Goal: Task Accomplishment & Management: Use online tool/utility

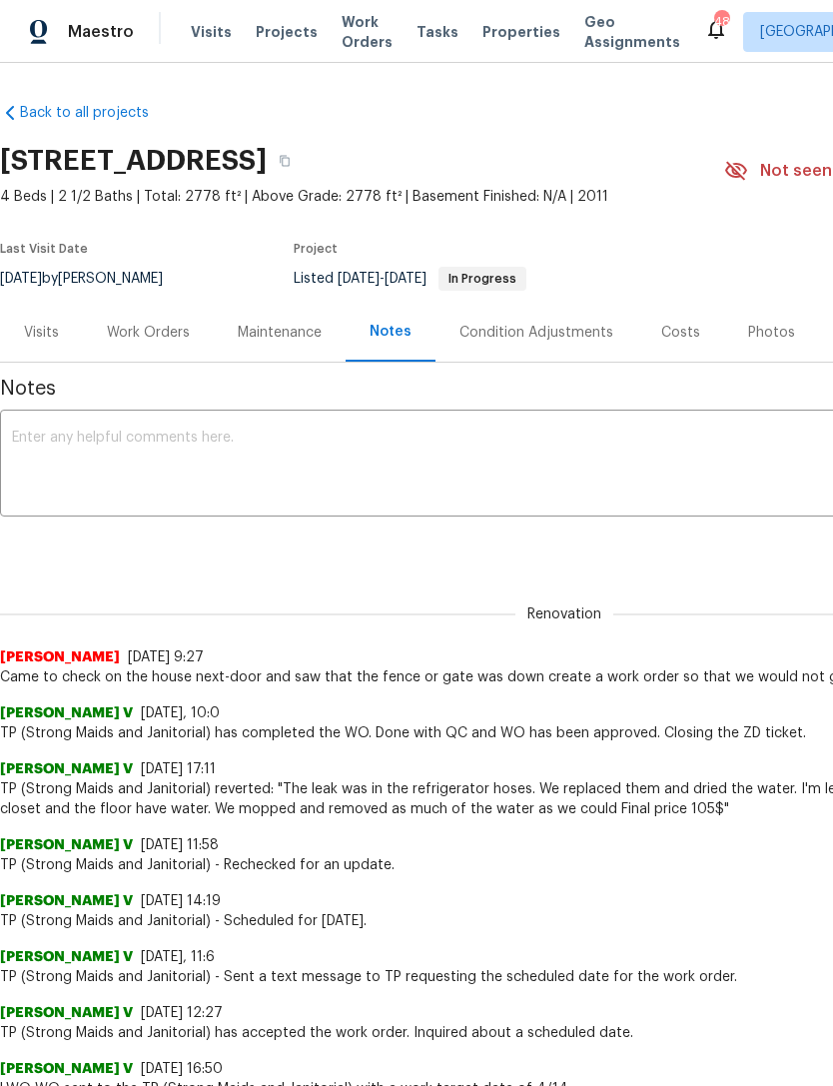
click at [495, 35] on span "Properties" at bounding box center [522, 32] width 78 height 20
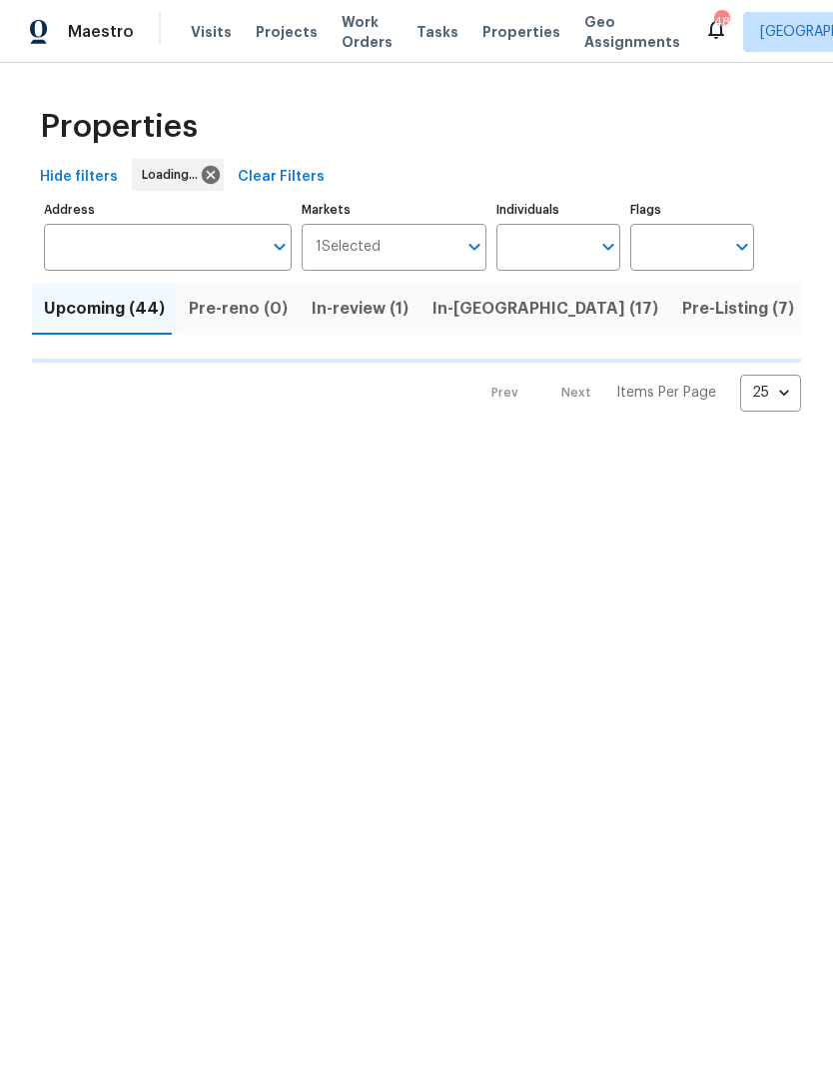
click at [207, 251] on input "Address" at bounding box center [153, 247] width 218 height 47
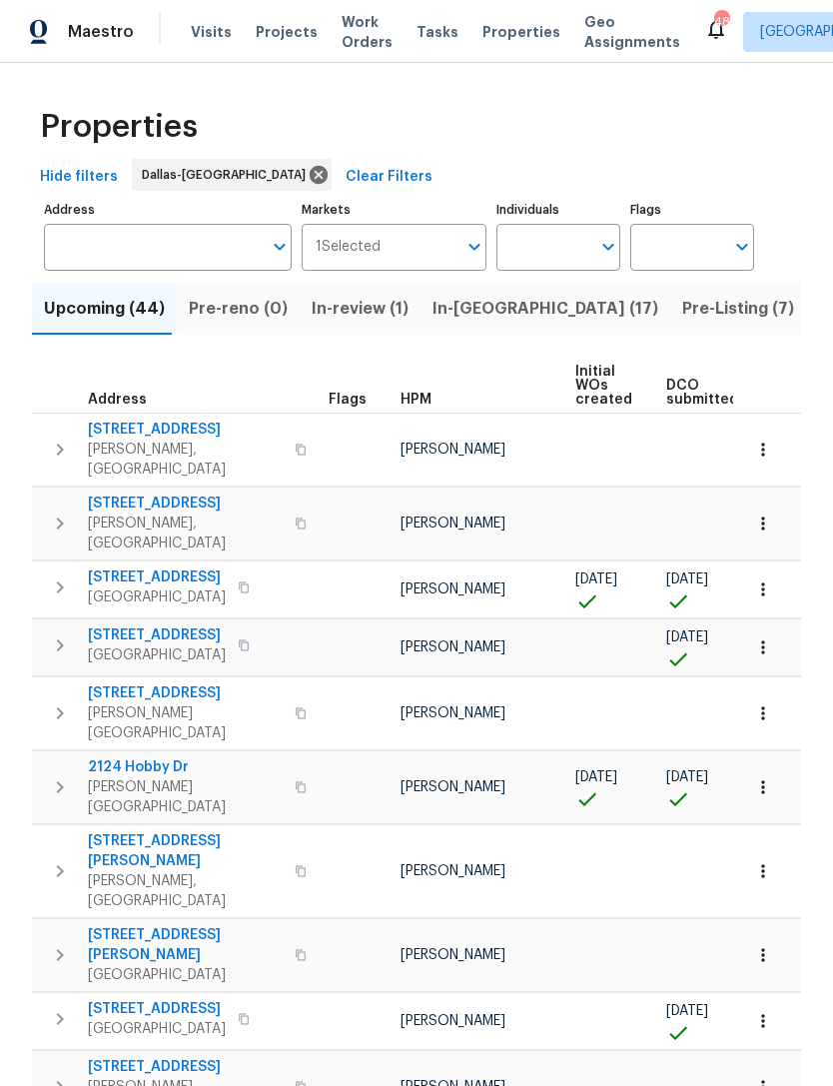
click at [200, 256] on input "Address" at bounding box center [153, 247] width 218 height 47
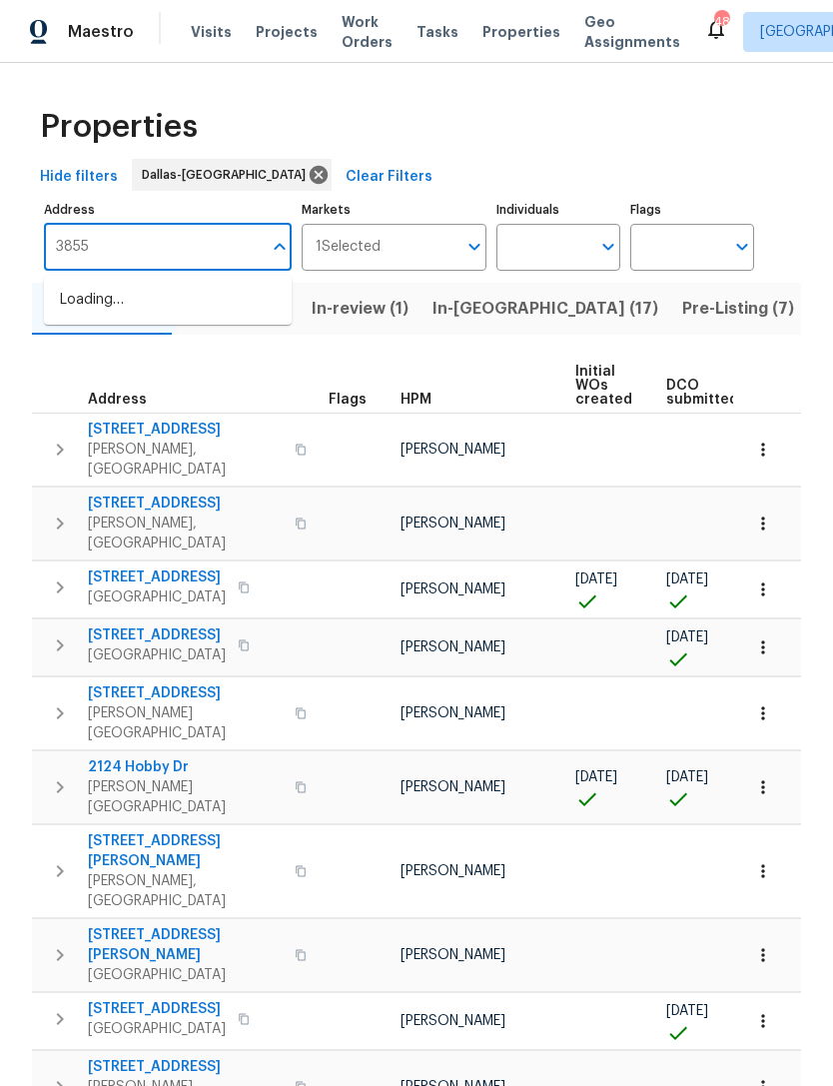
type input "3855"
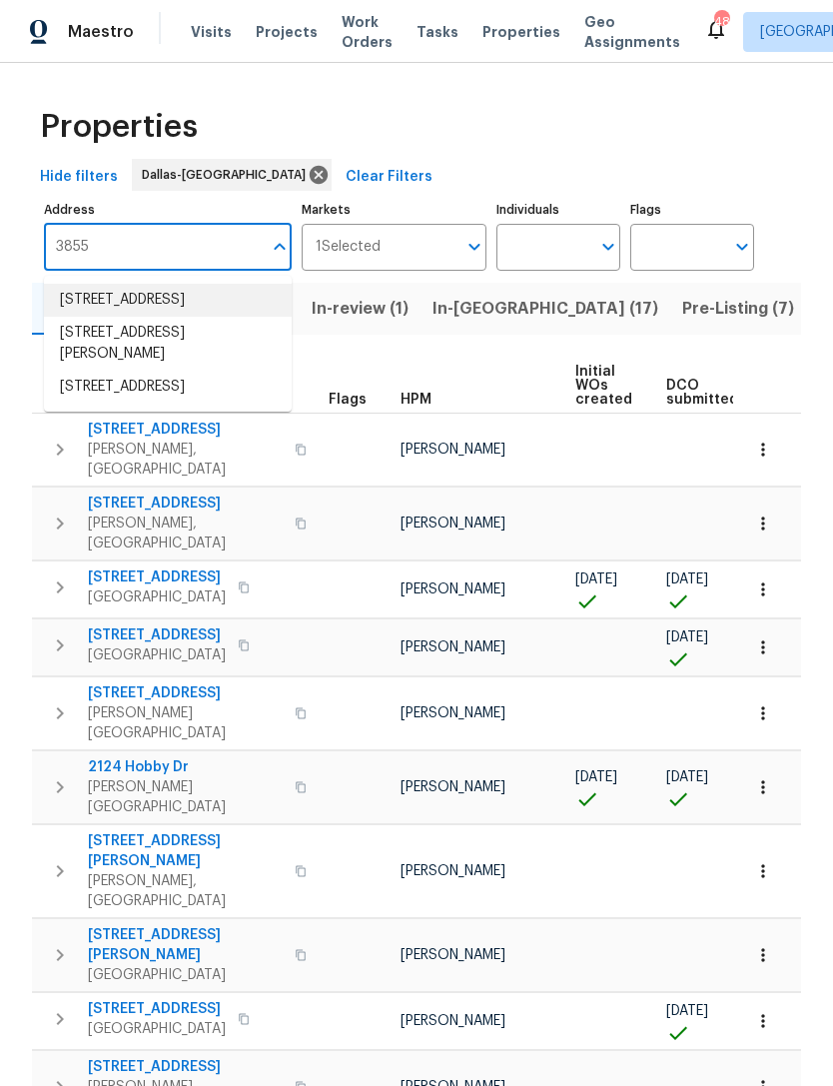
click at [205, 304] on li "3855 Crest Cove Cir Dallas TX 75244" at bounding box center [168, 300] width 248 height 33
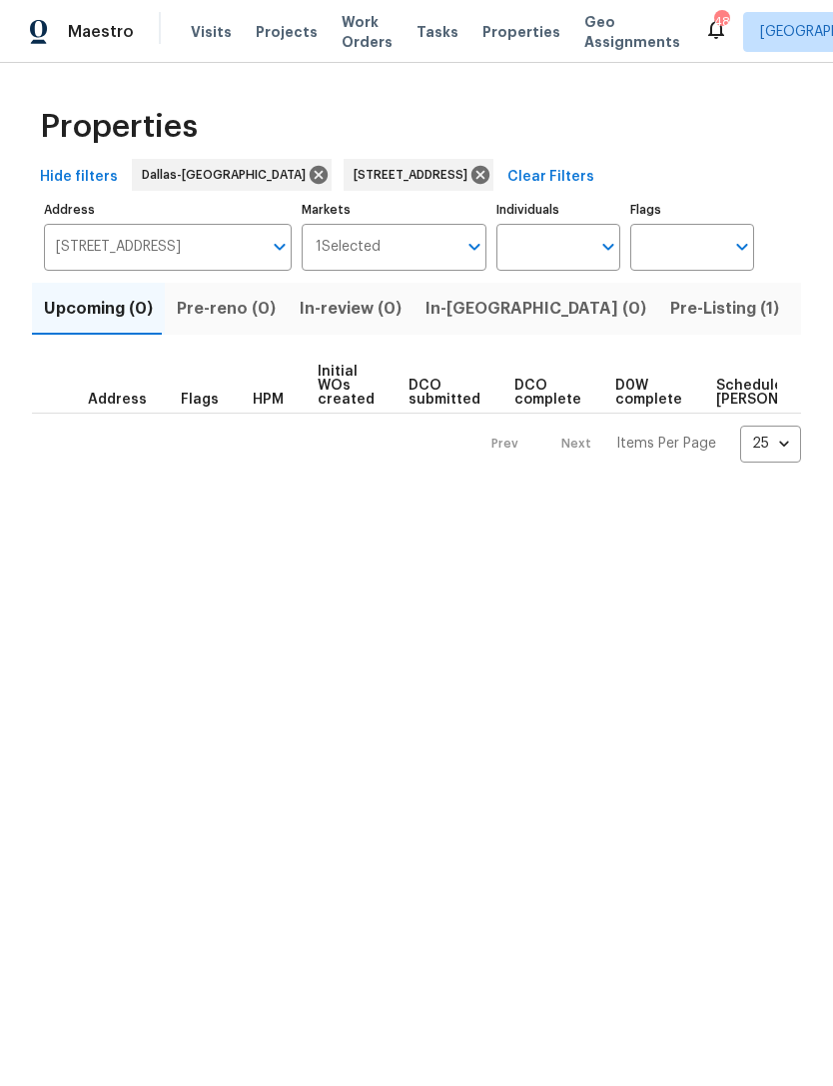
click at [670, 303] on span "Pre-Listing (1)" at bounding box center [724, 309] width 109 height 28
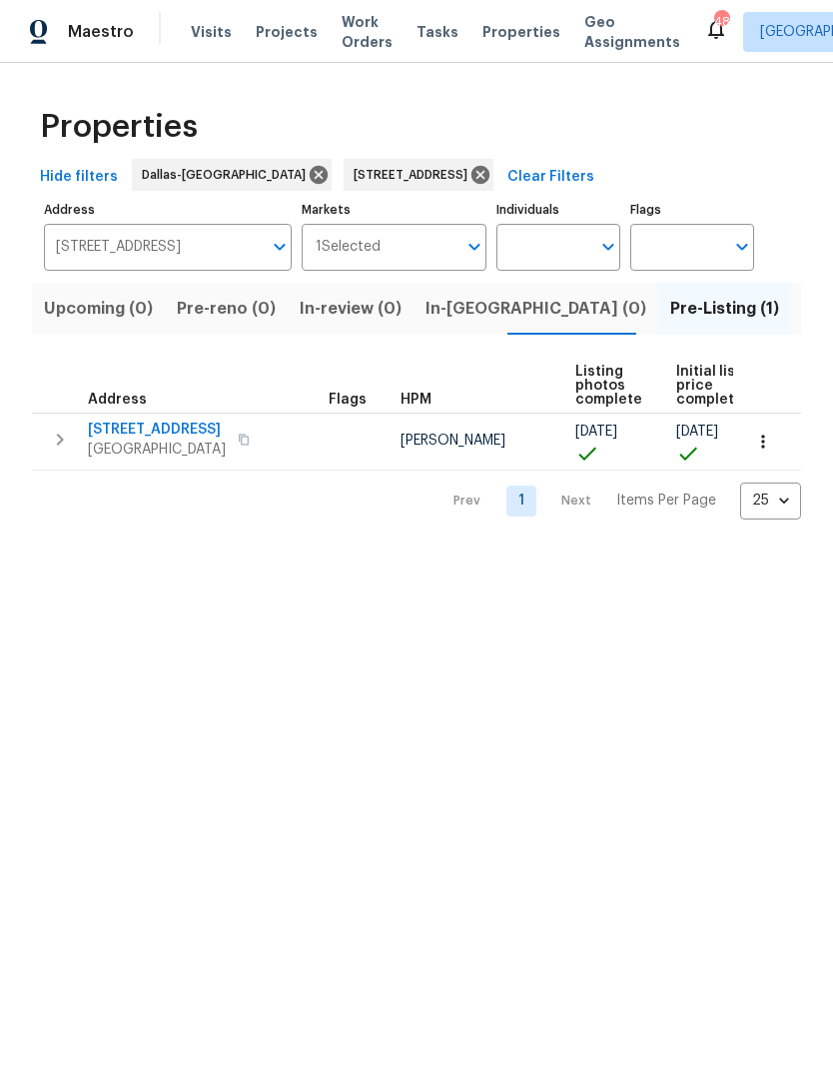
click at [187, 424] on span "3855 Crest Cove Cir" at bounding box center [157, 430] width 138 height 20
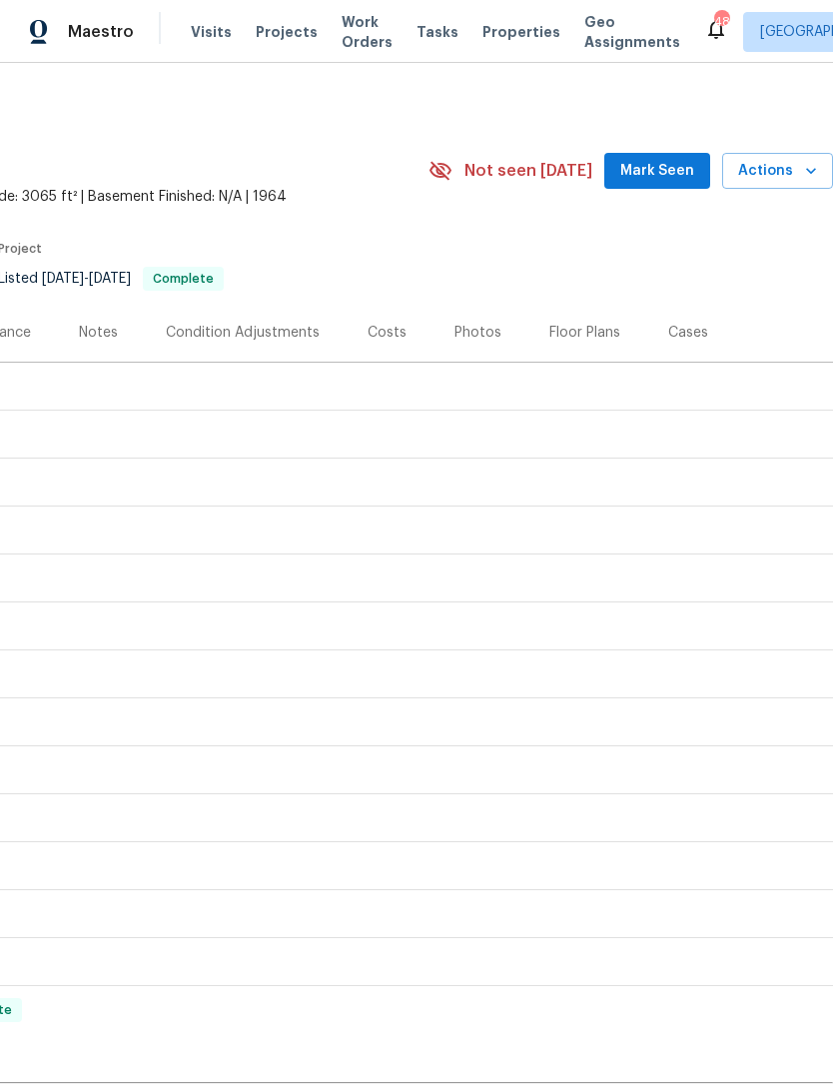
scroll to position [0, 296]
click at [778, 185] on button "Actions" at bounding box center [777, 171] width 111 height 37
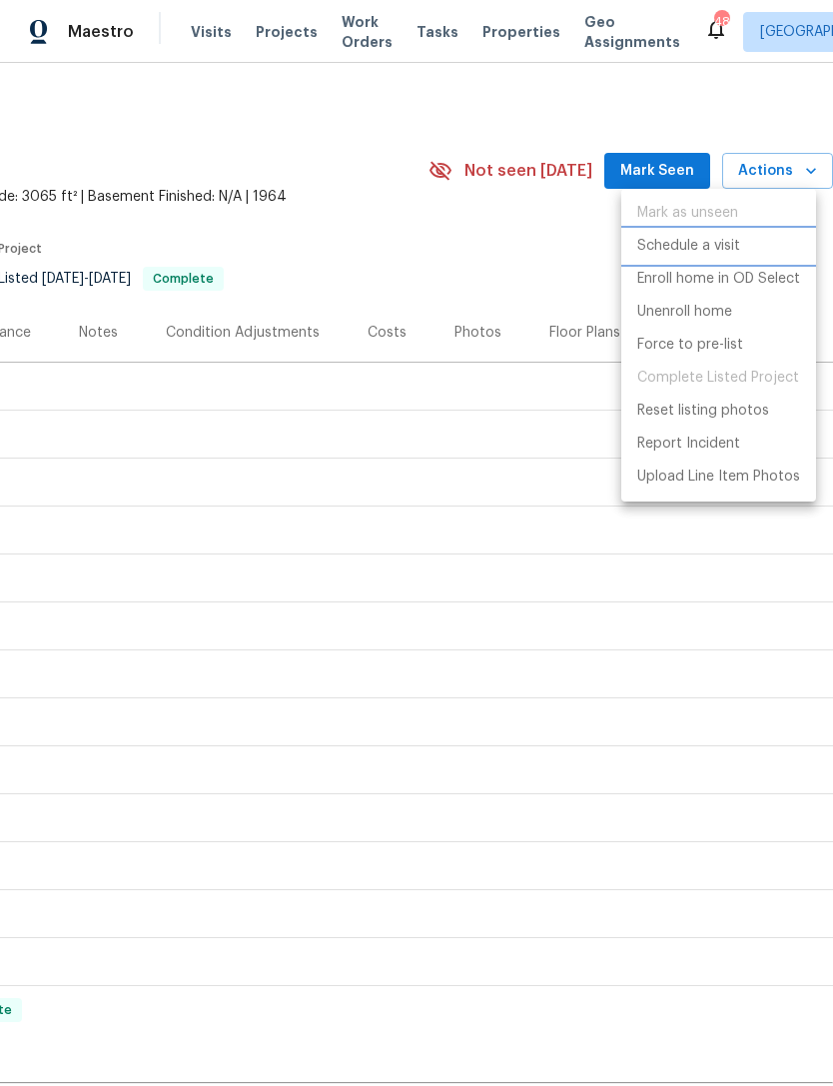
click at [736, 249] on p "Schedule a visit" at bounding box center [688, 246] width 103 height 21
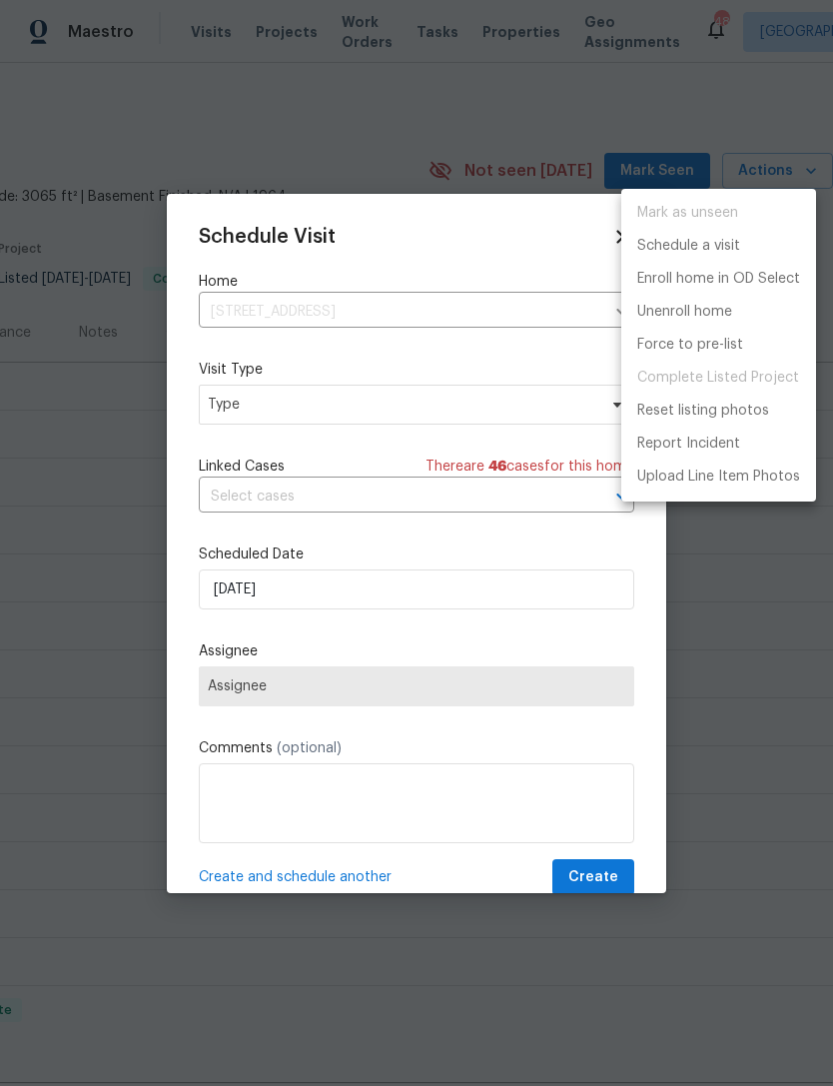
click at [524, 337] on div at bounding box center [416, 543] width 833 height 1086
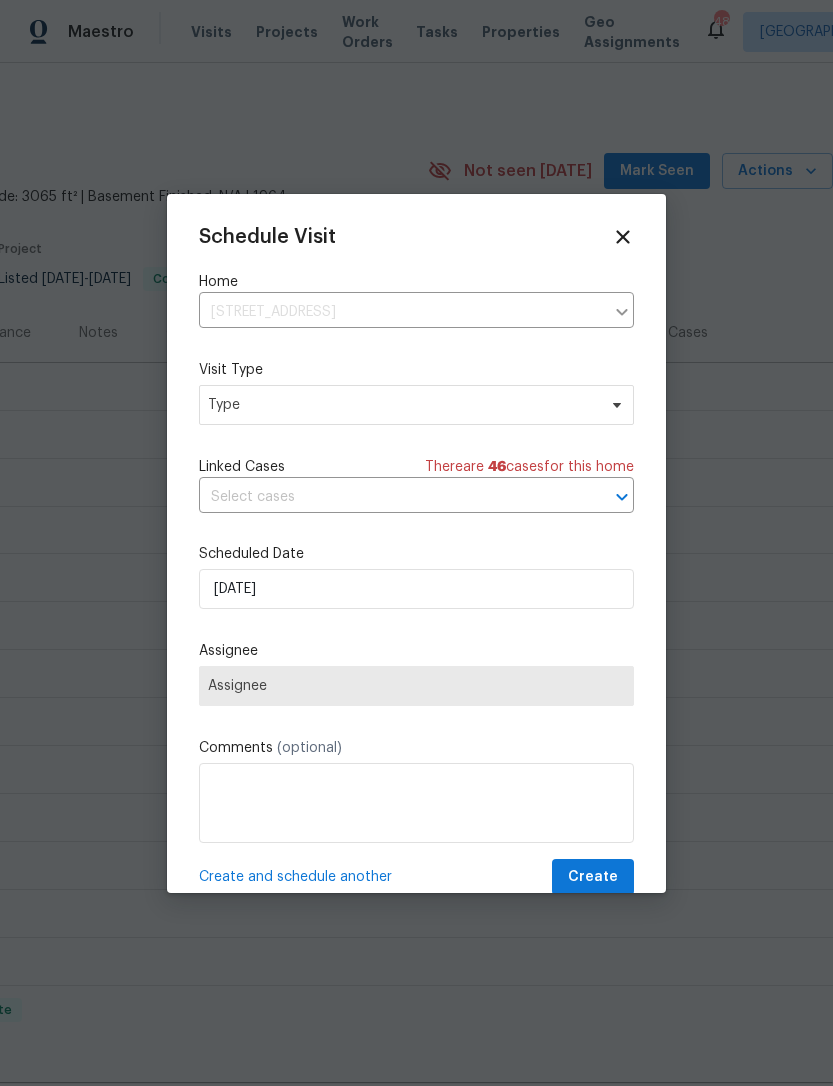
click at [524, 336] on div "Mark as unseen Schedule a visit Enroll home in OD Select Unenroll home Force to…" at bounding box center [416, 543] width 833 height 1086
click at [596, 404] on span "Type" at bounding box center [417, 405] width 436 height 40
type input "Pro"
click at [305, 525] on div "Progress" at bounding box center [315, 529] width 221 height 28
click at [264, 524] on div "Progress" at bounding box center [240, 529] width 58 height 20
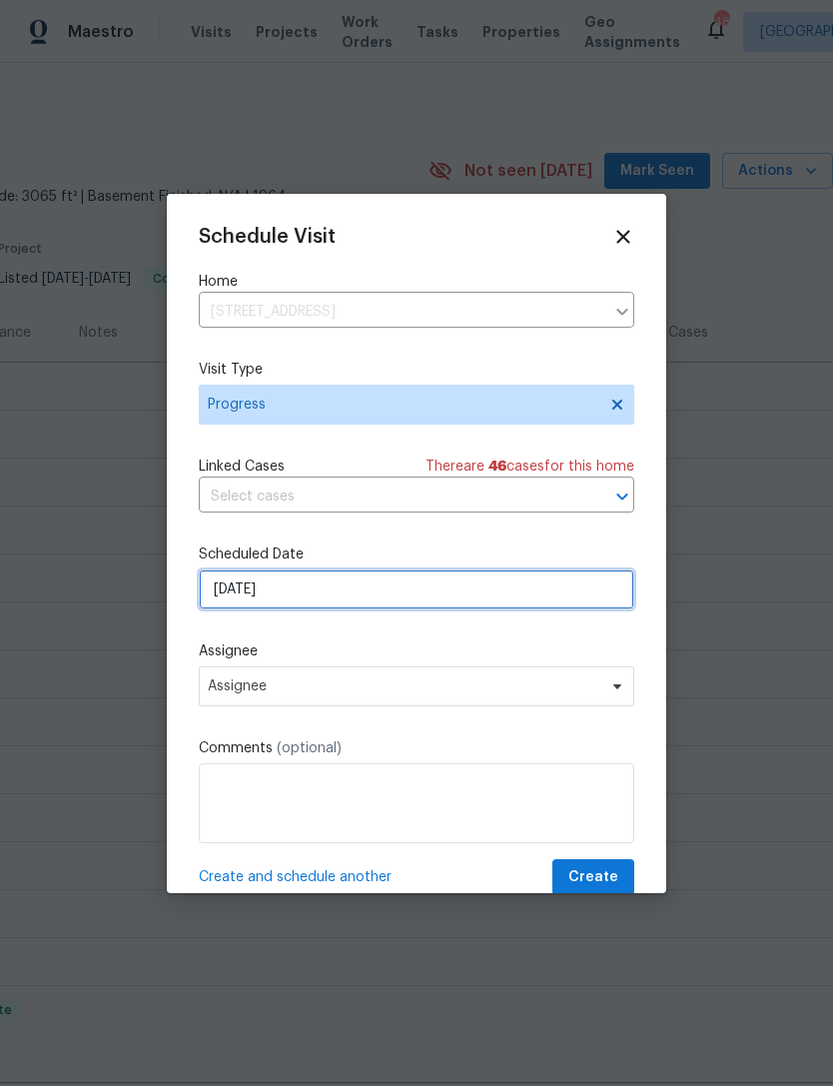
click at [472, 609] on input "[DATE]" at bounding box center [417, 589] width 436 height 40
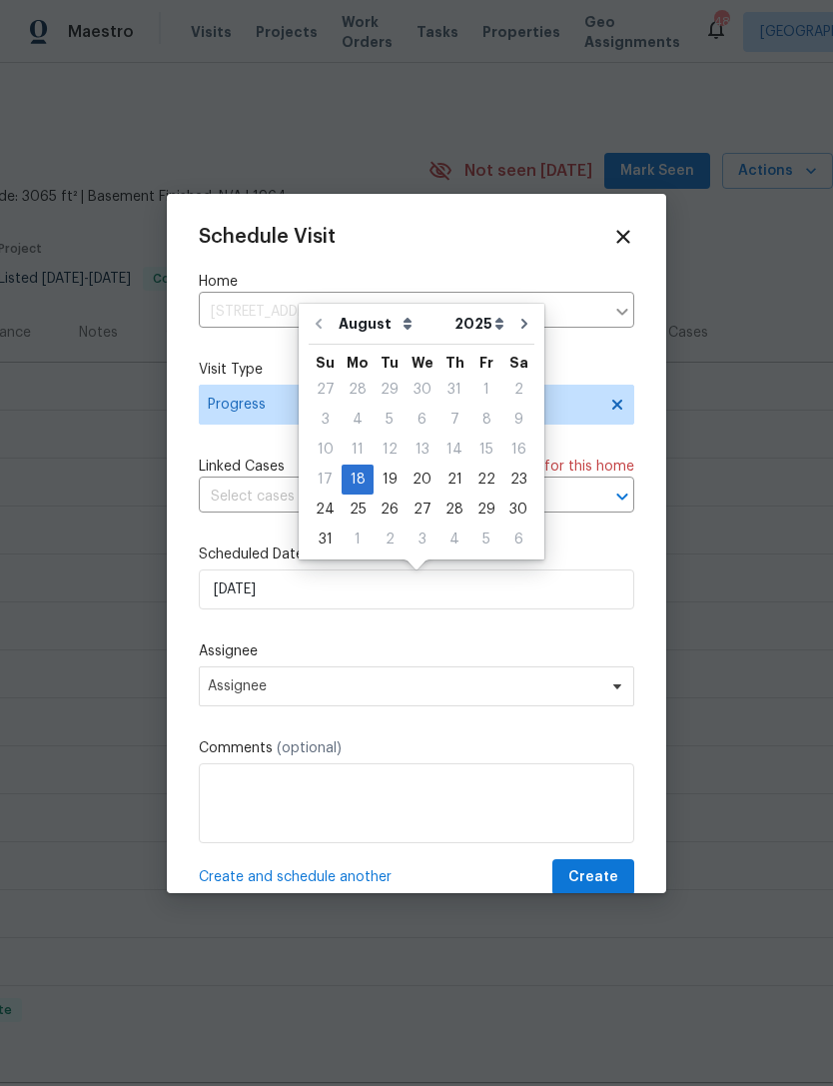
click at [395, 643] on div "Schedule Visit Home [STREET_ADDRESS] ​ Visit Type Progress Linked Cases There a…" at bounding box center [417, 561] width 436 height 670
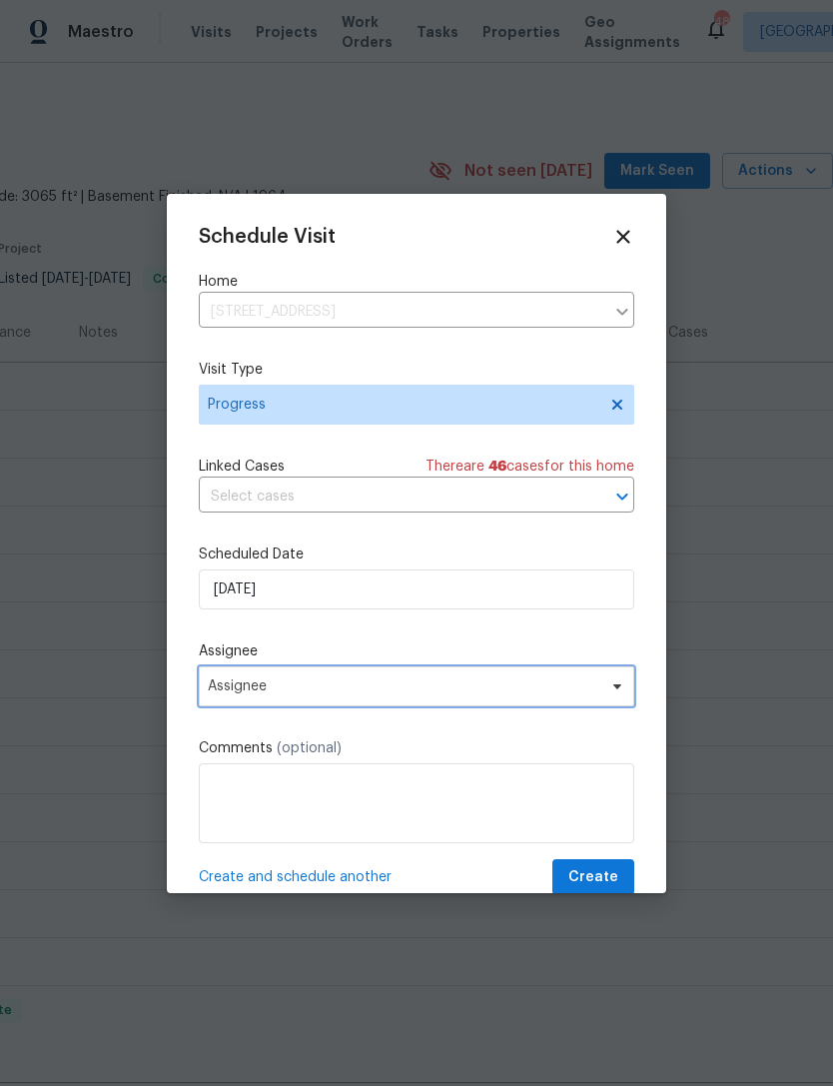
click at [506, 694] on span "Assignee" at bounding box center [404, 686] width 392 height 16
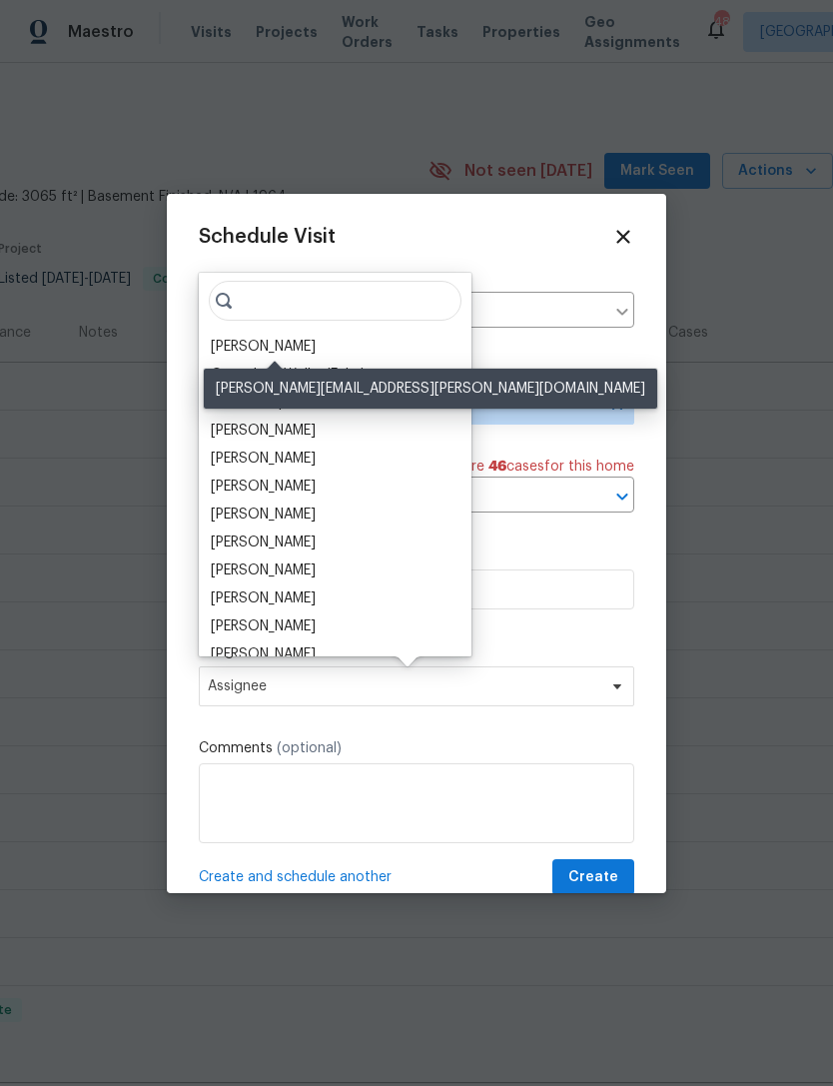
click at [312, 347] on div "[PERSON_NAME]" at bounding box center [263, 347] width 105 height 20
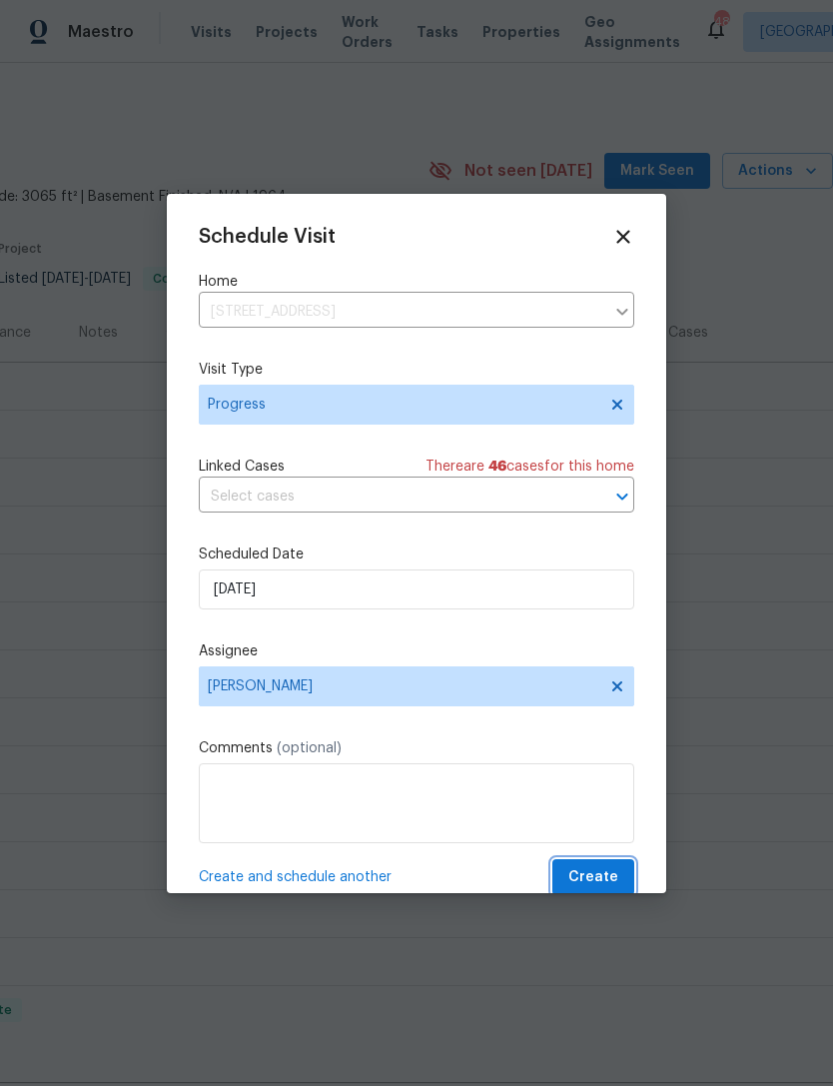
click at [607, 883] on span "Create" at bounding box center [593, 877] width 50 height 25
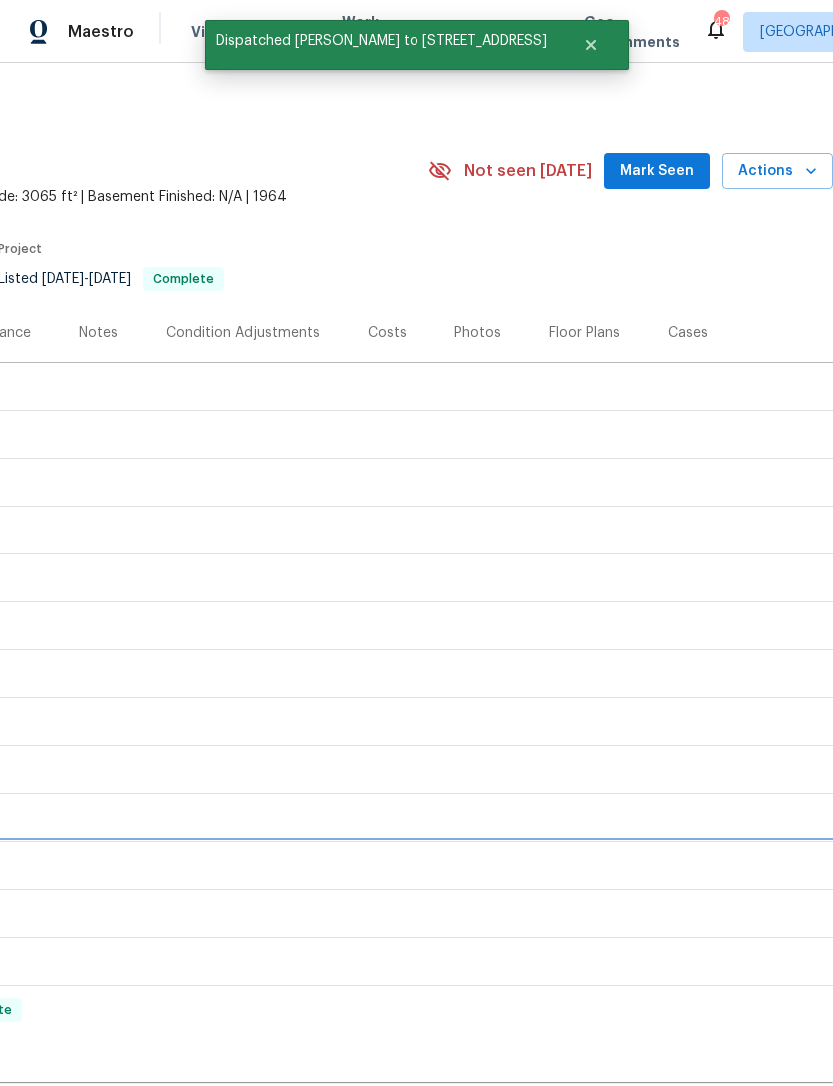
click at [608, 885] on div "LISTED [DATE] - [DATE] Complete" at bounding box center [268, 866] width 1129 height 48
